Goal: Task Accomplishment & Management: Manage account settings

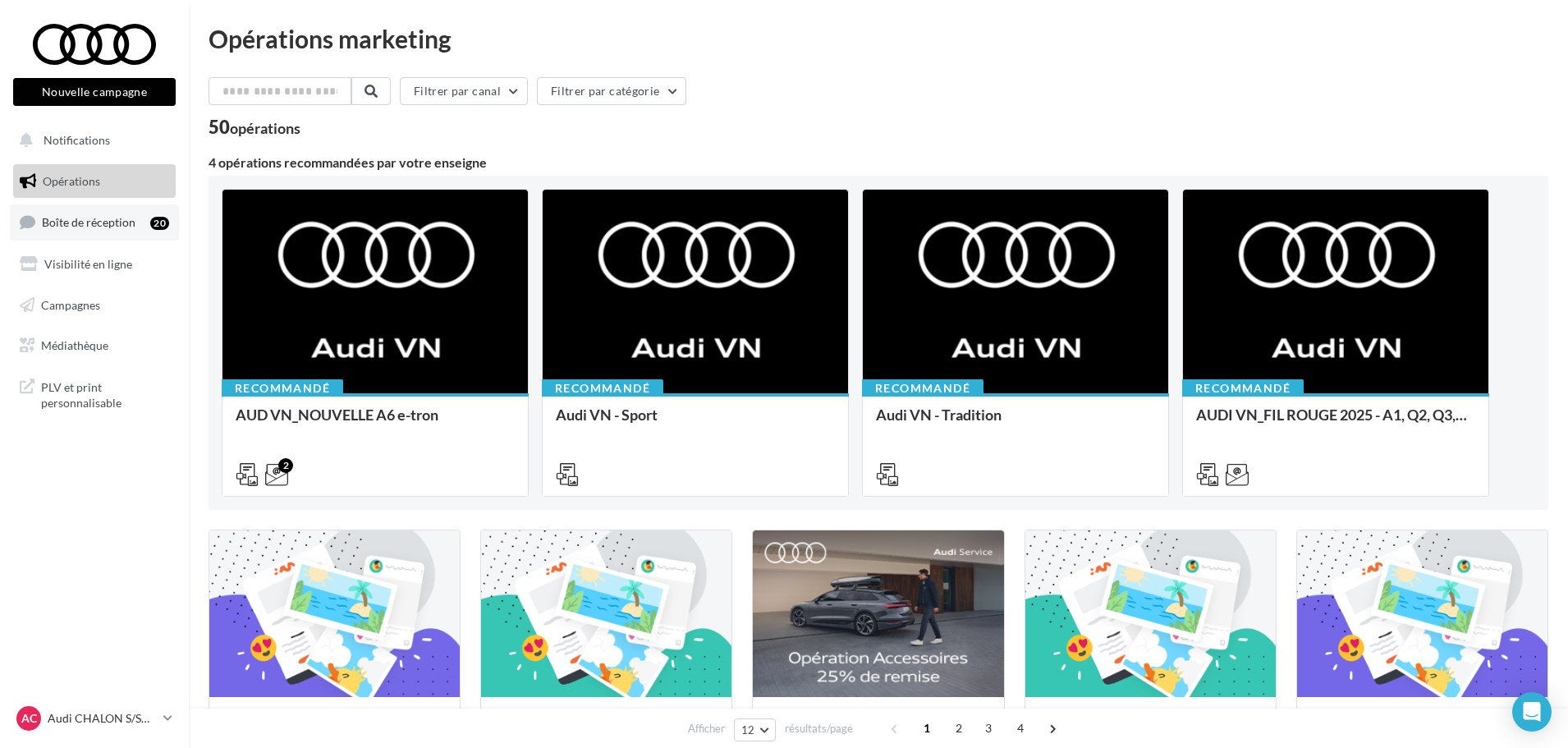
click at [119, 217] on span "Boîte de réception" at bounding box center [88, 222] width 93 height 14
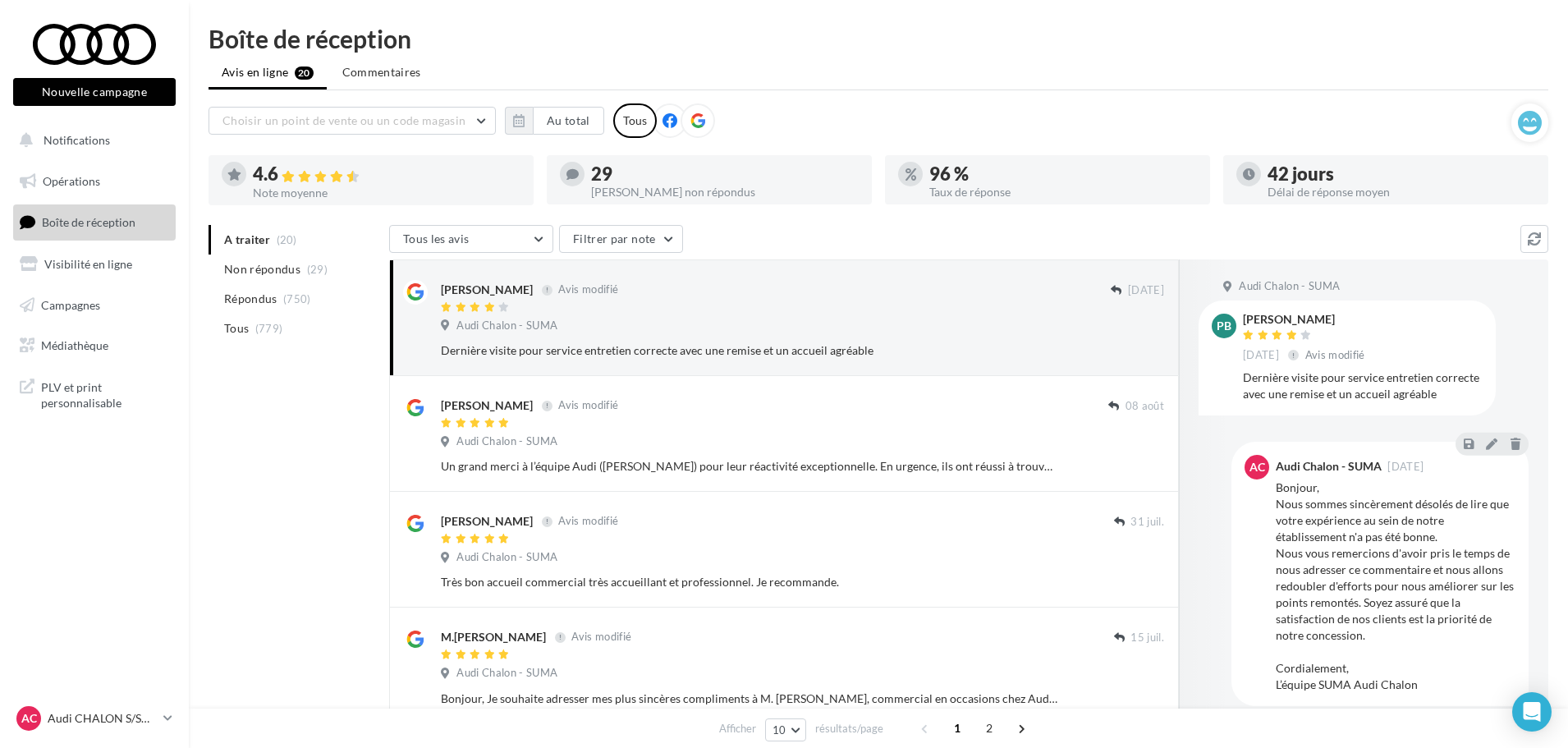
click at [692, 129] on span at bounding box center [698, 122] width 15 height 17
click at [565, 119] on button "Au total" at bounding box center [568, 120] width 71 height 28
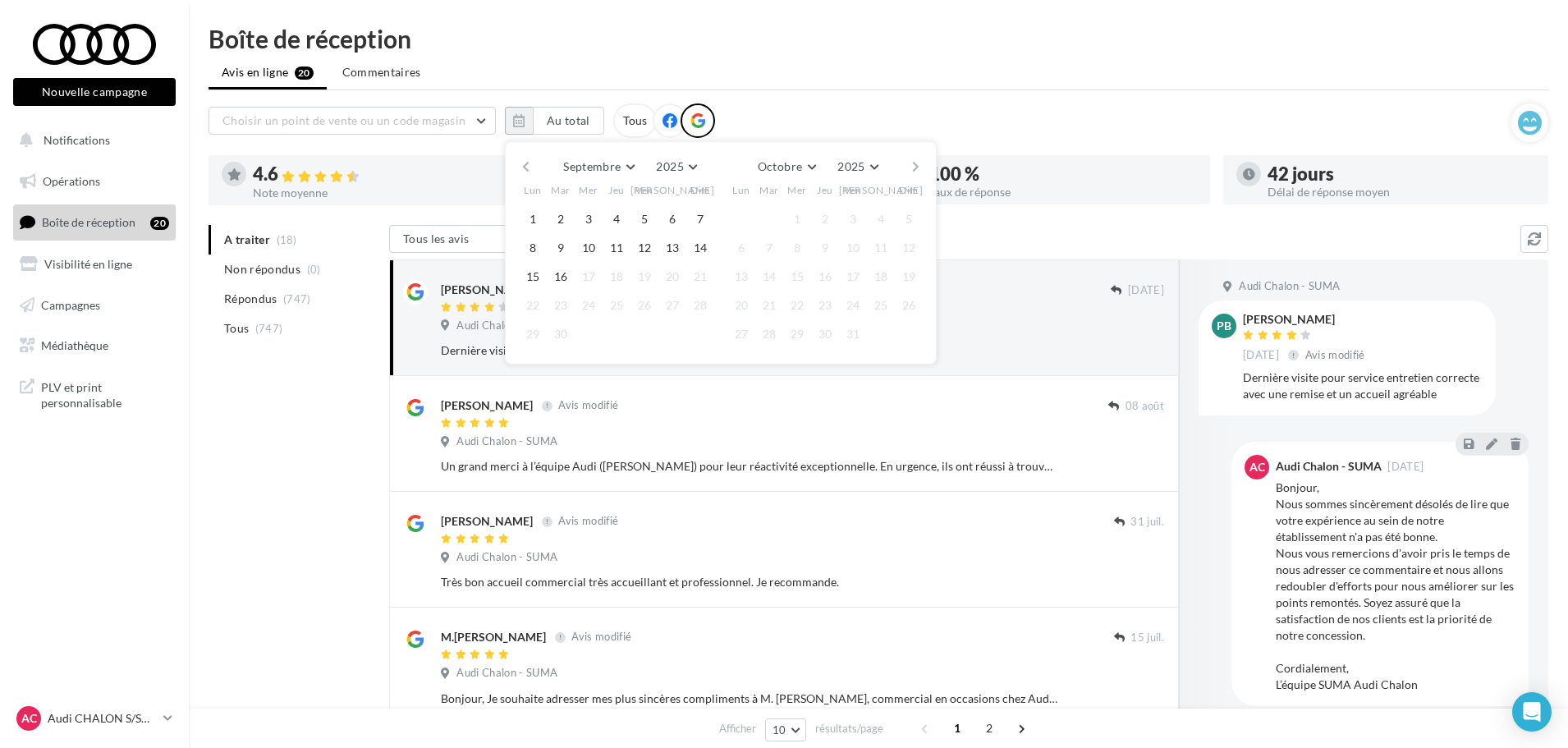
click at [524, 168] on button "button" at bounding box center [525, 166] width 14 height 23
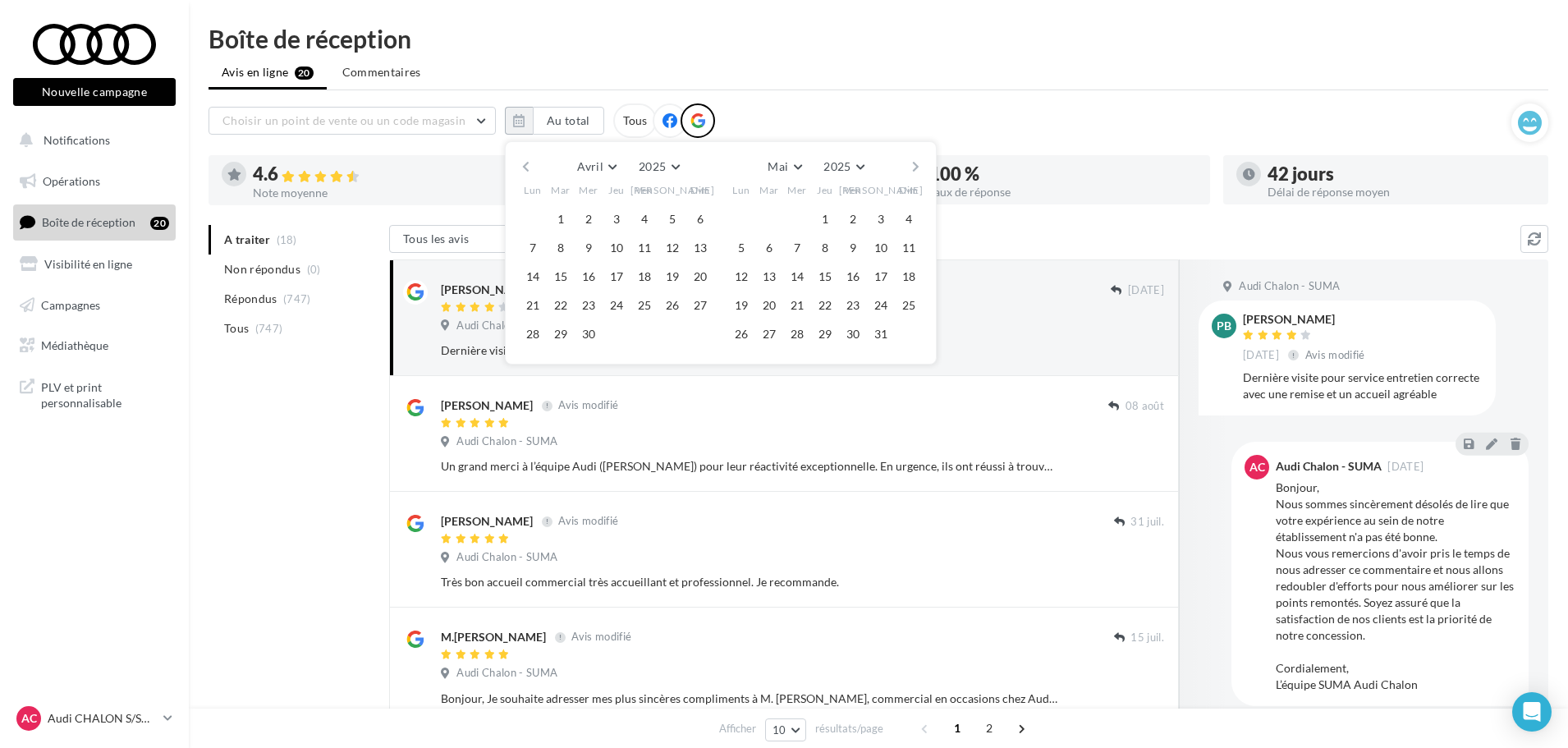
click at [524, 168] on button "button" at bounding box center [525, 166] width 14 height 23
click at [910, 172] on button "button" at bounding box center [915, 166] width 14 height 23
click at [569, 218] on button "1" at bounding box center [560, 219] width 25 height 25
click at [914, 166] on button "button" at bounding box center [915, 166] width 14 height 23
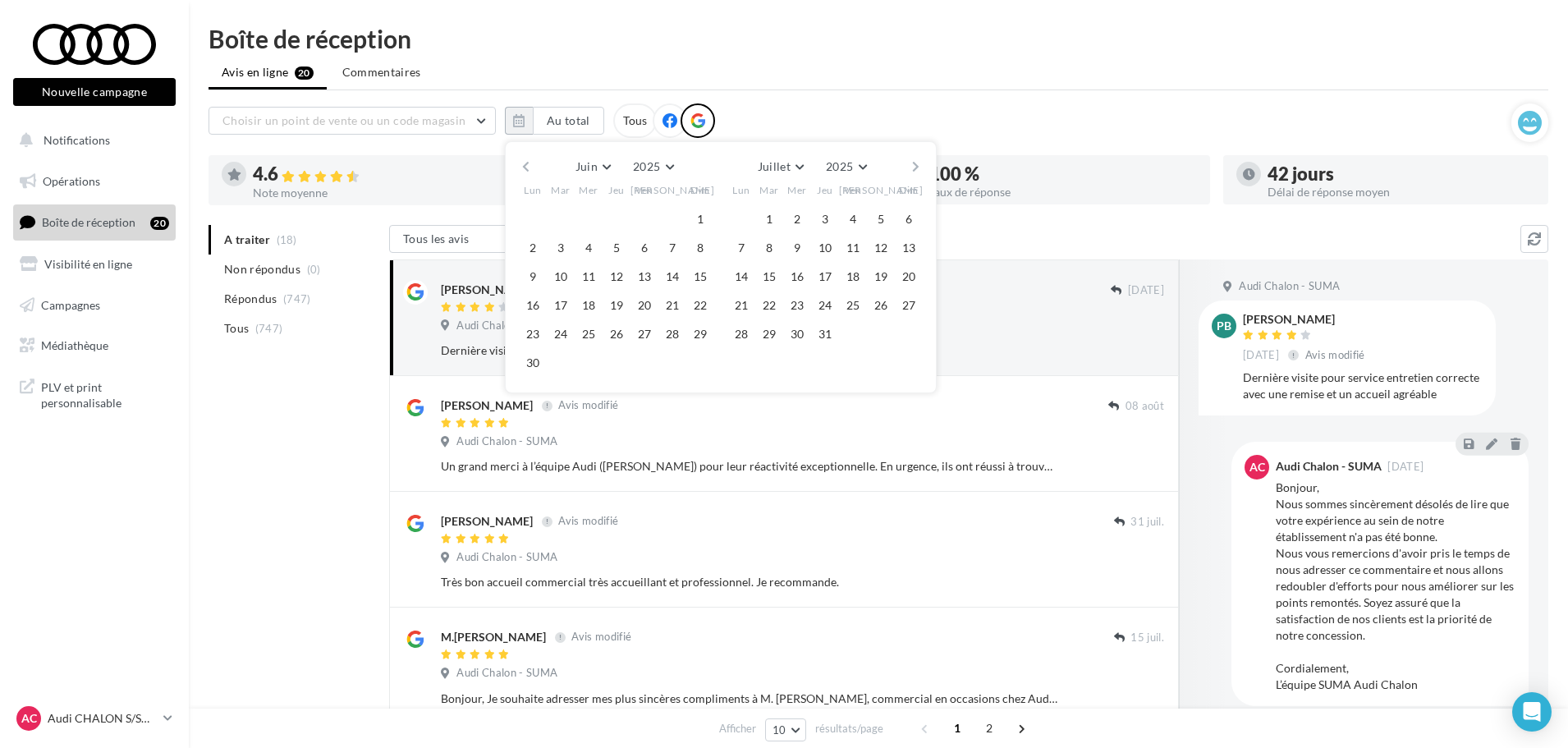
click at [914, 166] on button "button" at bounding box center [915, 166] width 14 height 23
click at [737, 270] on button "15" at bounding box center [741, 276] width 25 height 25
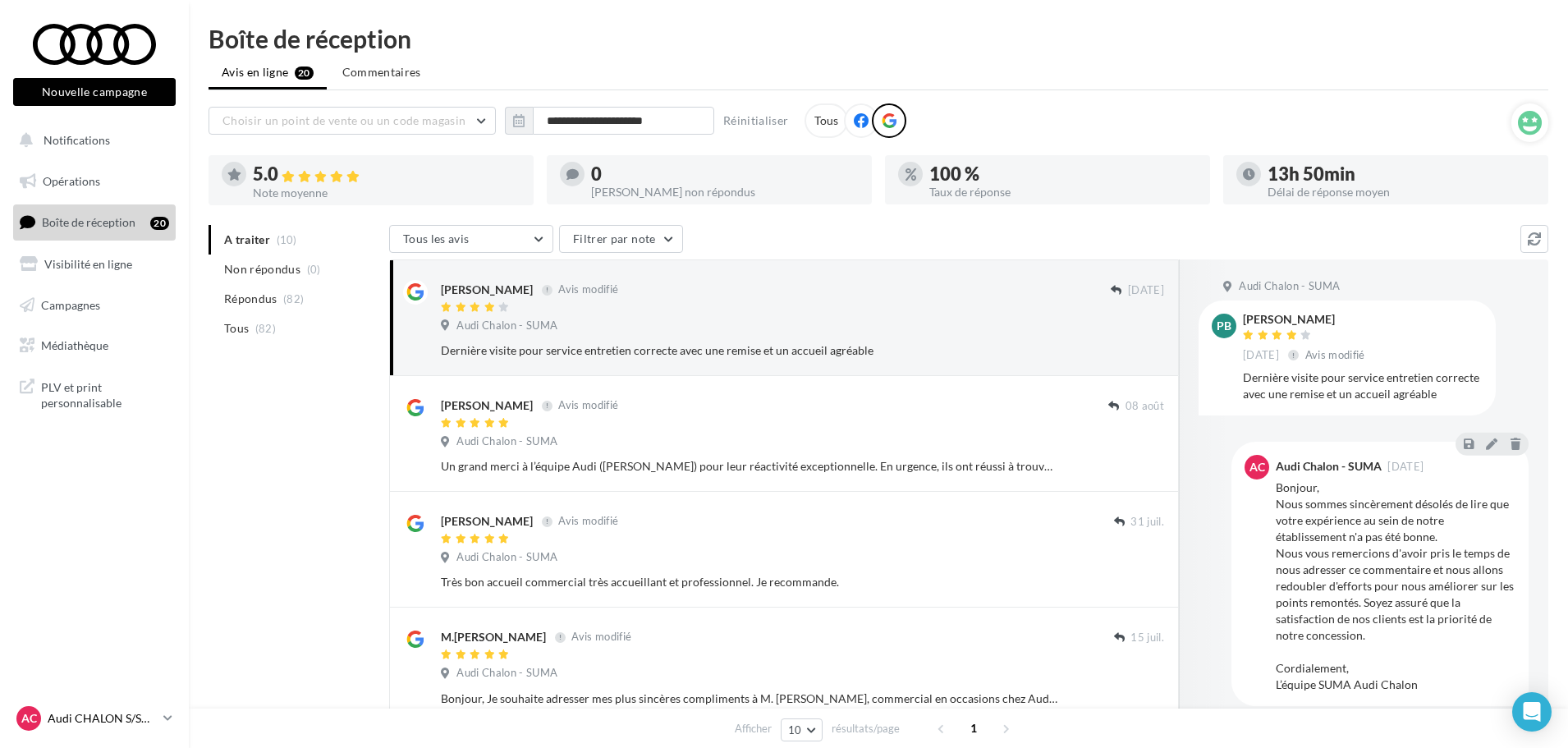
click at [144, 717] on p "Audi CHALON S/SAONE" at bounding box center [103, 718] width 109 height 17
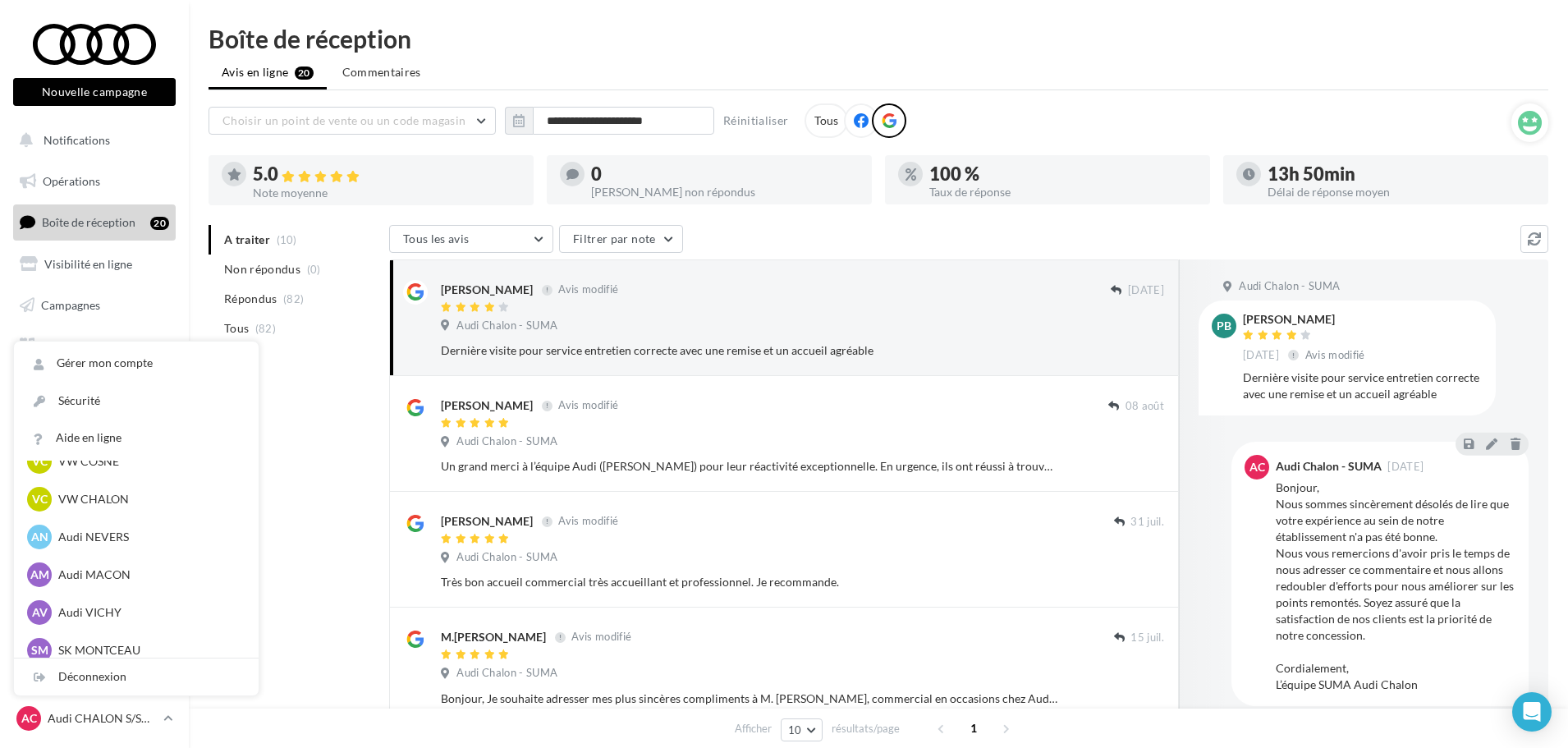
scroll to position [821, 0]
click at [151, 497] on p "Audi NEVERS" at bounding box center [148, 497] width 180 height 17
